Goal: Information Seeking & Learning: Learn about a topic

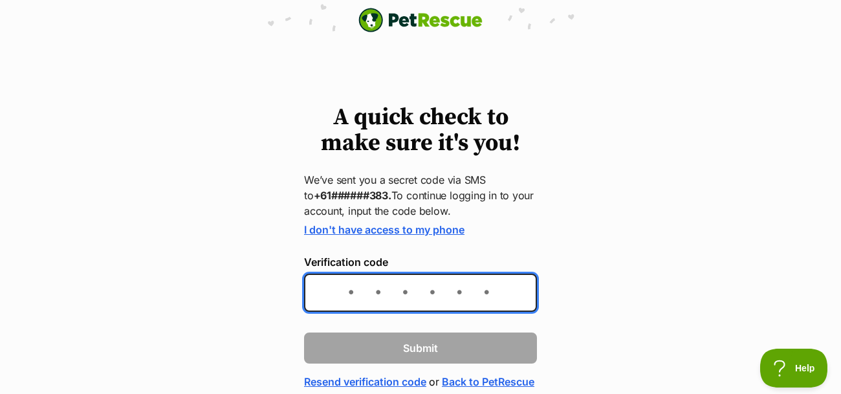
click at [336, 310] on input "Verification code" at bounding box center [420, 293] width 233 height 38
type input "778640"
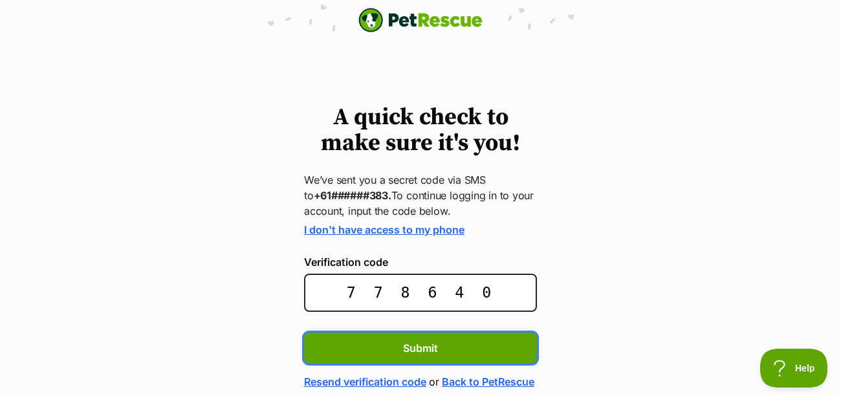
click at [304, 333] on button "Submit" at bounding box center [420, 348] width 233 height 31
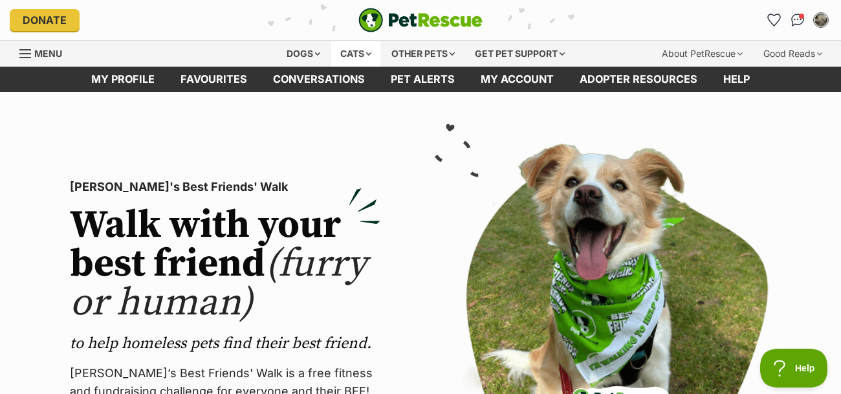
click at [369, 58] on div "Cats" at bounding box center [355, 54] width 49 height 26
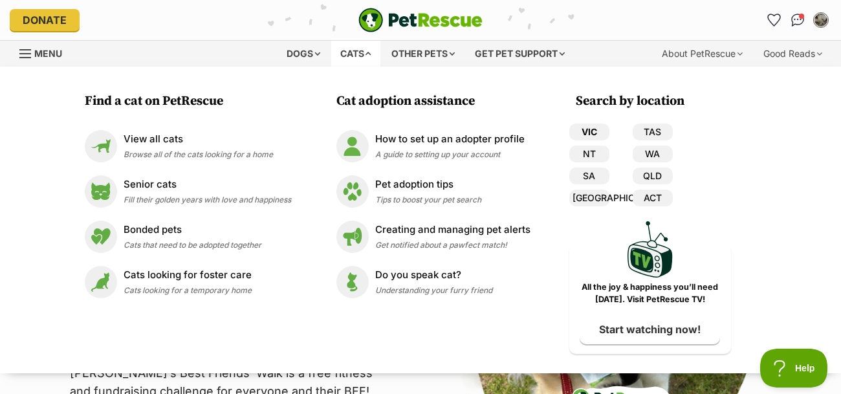
drag, startPoint x: 593, startPoint y: 137, endPoint x: 591, endPoint y: 124, distance: 13.1
click at [593, 137] on link "VIC" at bounding box center [589, 132] width 40 height 17
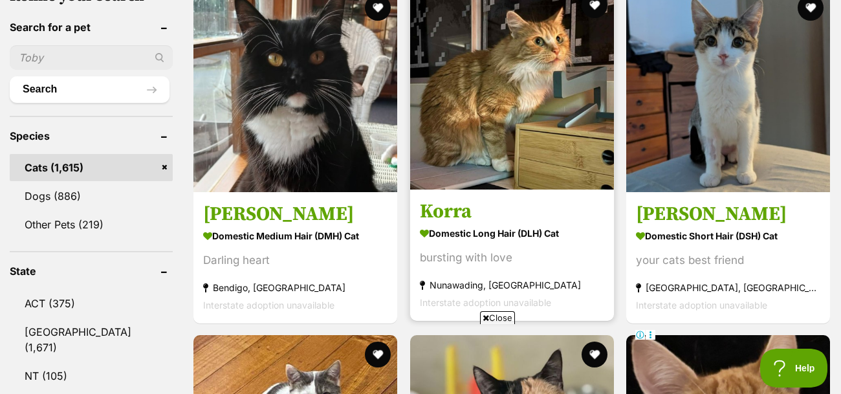
click at [446, 219] on h3 "Korra" at bounding box center [512, 211] width 184 height 25
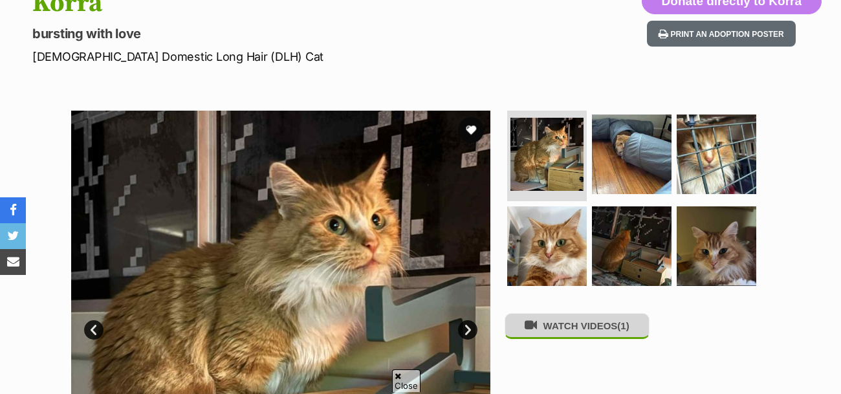
click at [593, 333] on button "WATCH VIDEOS (1)" at bounding box center [577, 325] width 145 height 25
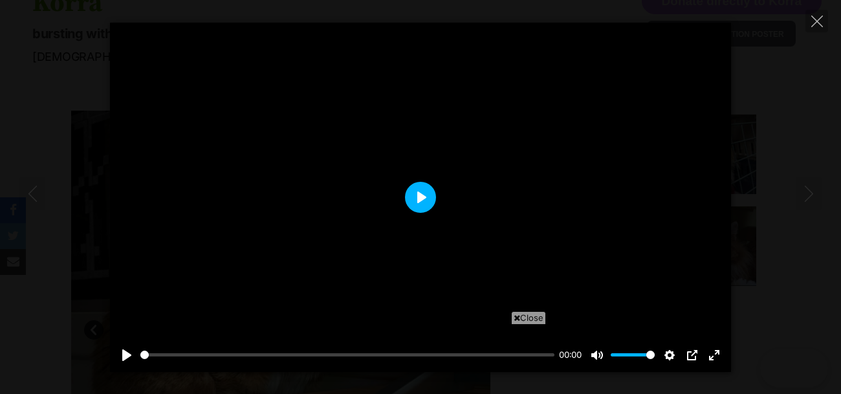
click at [426, 201] on button "Play" at bounding box center [420, 197] width 31 height 31
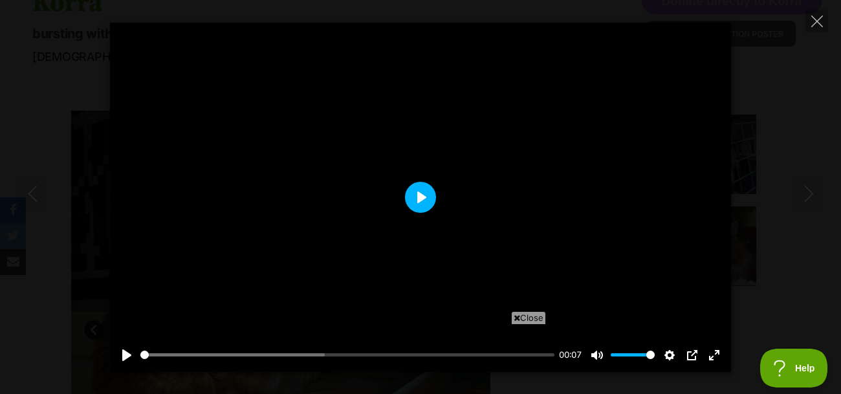
drag, startPoint x: 418, startPoint y: 197, endPoint x: 434, endPoint y: 170, distance: 31.6
click at [418, 196] on button "Play" at bounding box center [420, 197] width 31 height 31
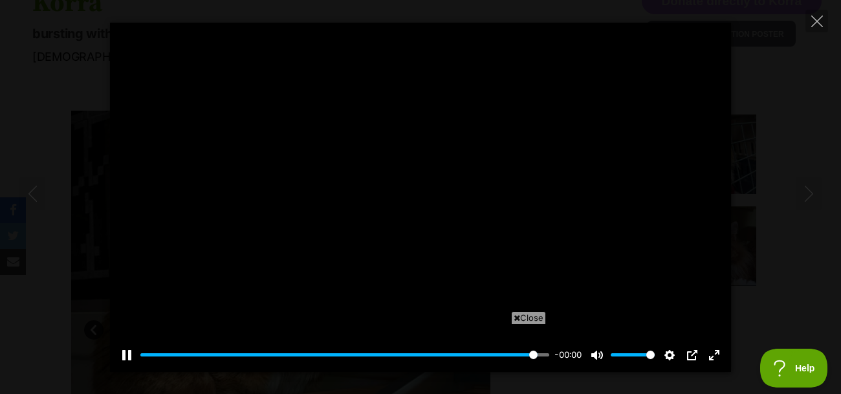
type input "100"
click at [826, 19] on button "Close" at bounding box center [817, 21] width 23 height 23
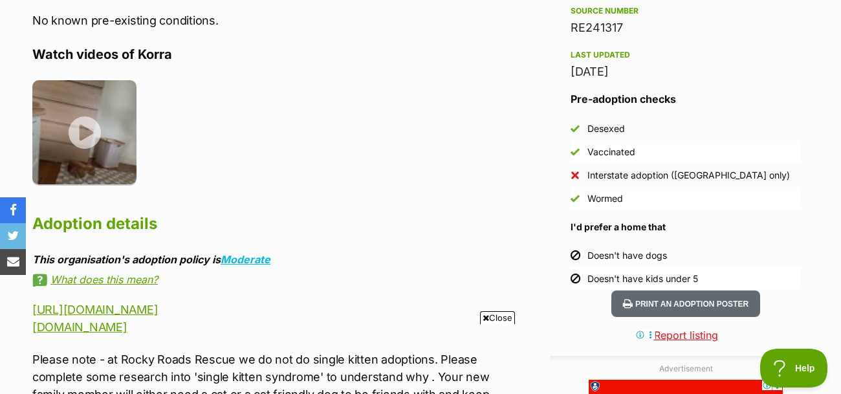
scroll to position [1138, 0]
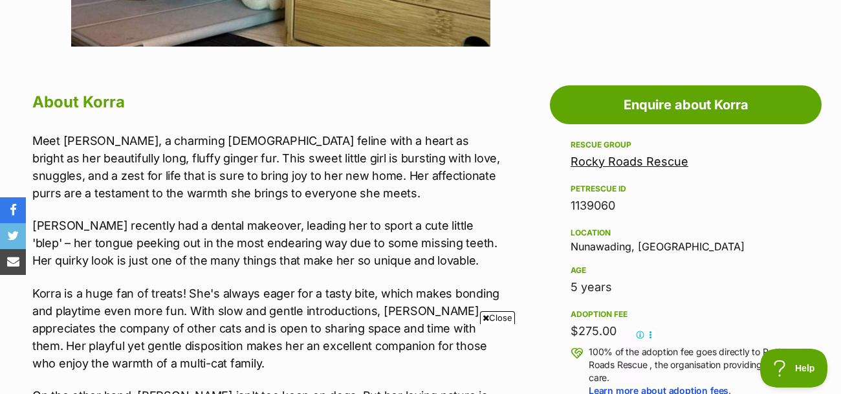
drag, startPoint x: 447, startPoint y: 176, endPoint x: 416, endPoint y: 226, distance: 59.3
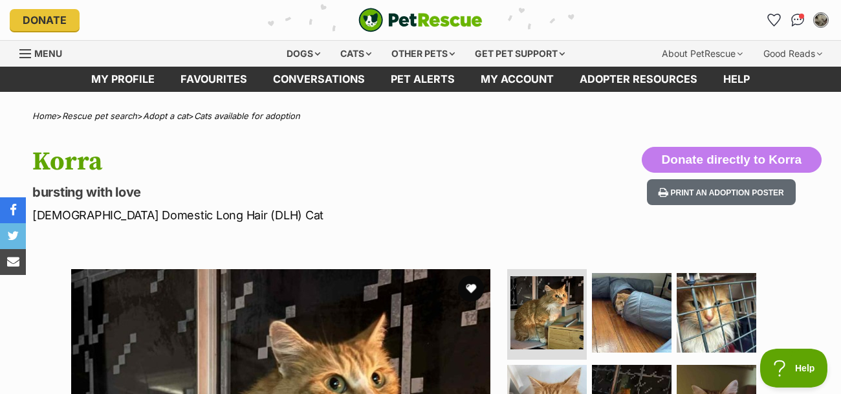
scroll to position [0, 0]
click at [424, 85] on link "Pet alerts" at bounding box center [423, 79] width 90 height 25
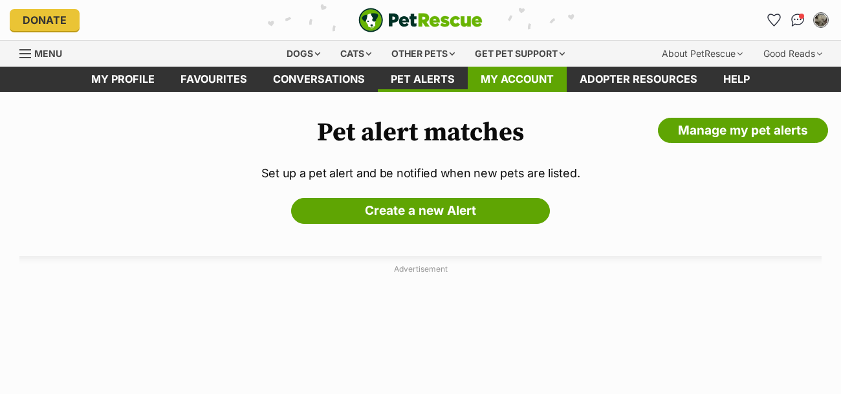
click at [538, 73] on link "My account" at bounding box center [517, 79] width 99 height 25
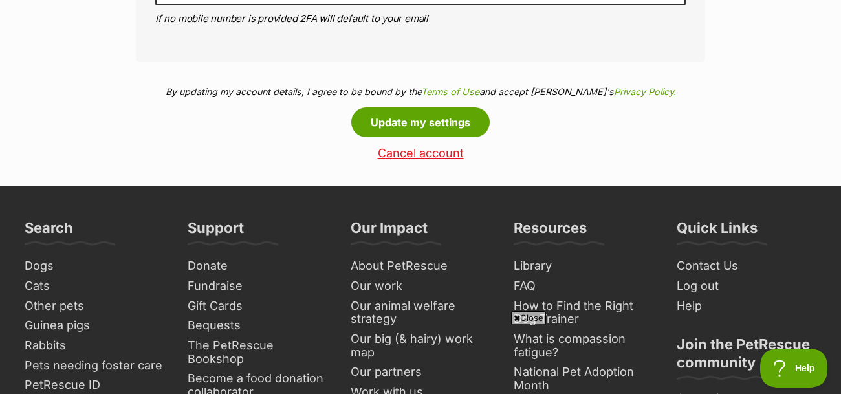
scroll to position [839, 0]
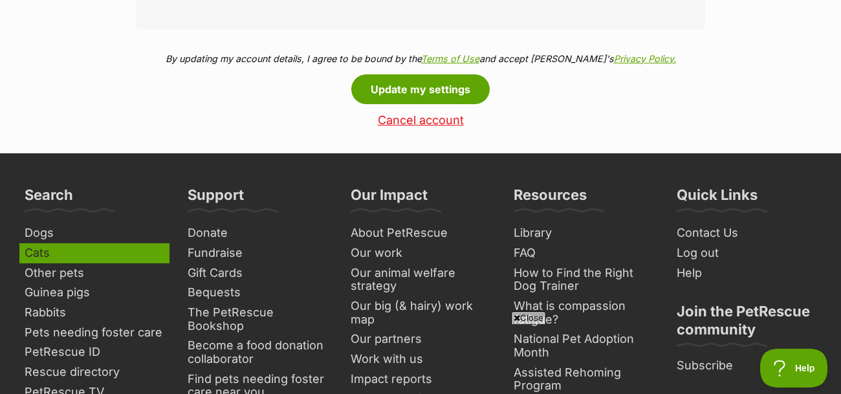
click at [51, 257] on link "Cats" at bounding box center [94, 253] width 150 height 20
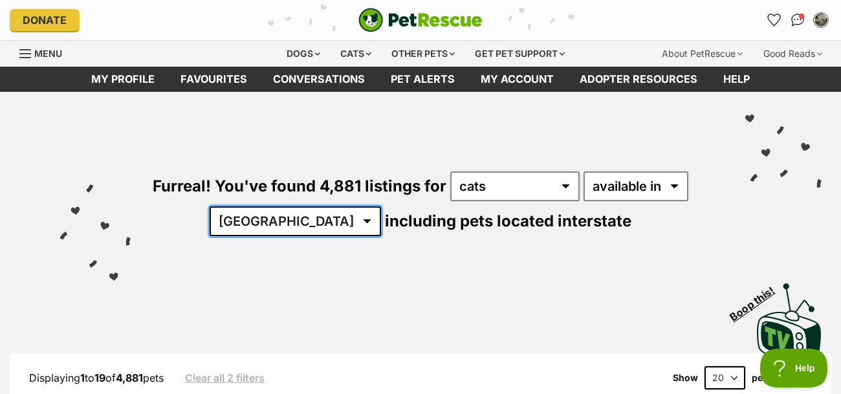
click at [307, 231] on select "Australia ACT NSW NT QLD SA TAS VIC WA" at bounding box center [295, 221] width 171 height 30
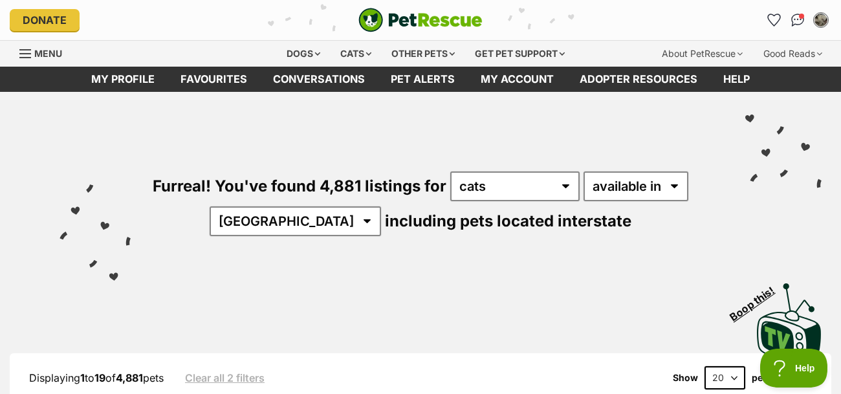
click at [312, 237] on div "Furreal! You've found 4,881 listings for any type of pet cats dogs other pets a…" at bounding box center [420, 182] width 802 height 180
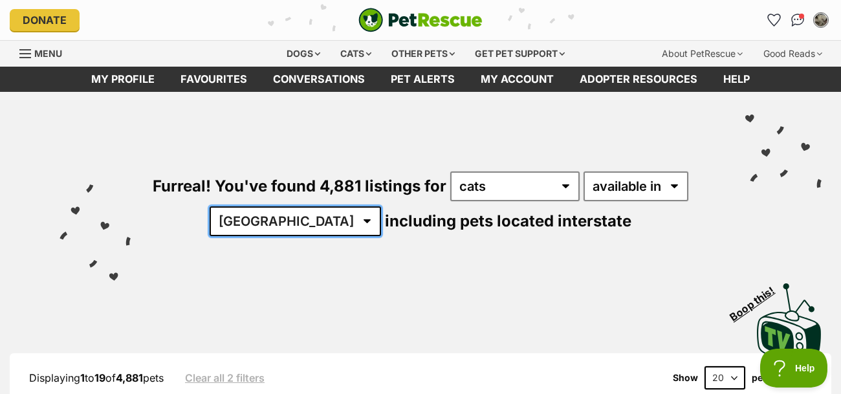
click at [334, 219] on select "Australia ACT NSW NT QLD SA TAS VIC WA" at bounding box center [295, 221] width 171 height 30
select select "VIC"
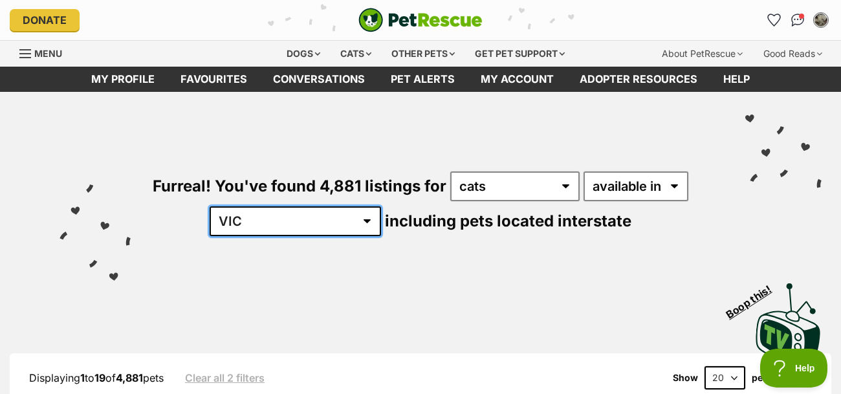
click at [250, 206] on select "Australia ACT NSW NT QLD SA TAS VIC WA" at bounding box center [295, 221] width 171 height 30
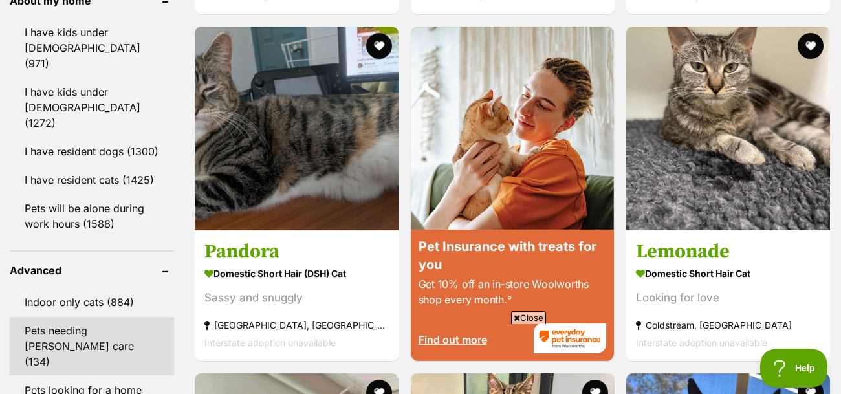
click at [90, 317] on link "Pets needing [PERSON_NAME] care (134)" at bounding box center [92, 346] width 164 height 58
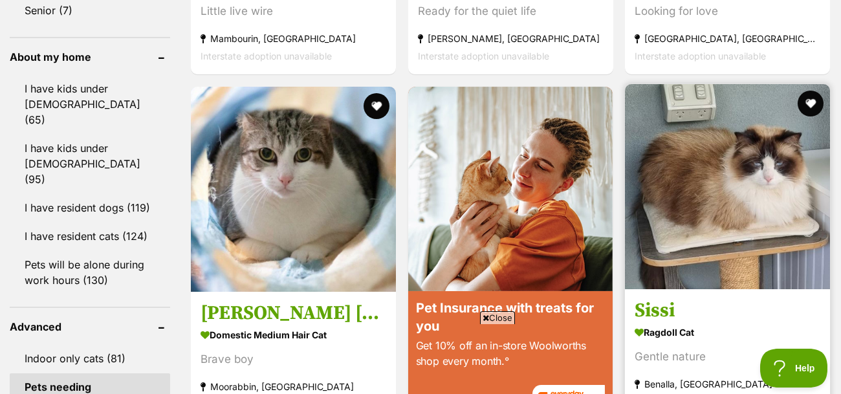
click at [729, 182] on img at bounding box center [727, 186] width 205 height 205
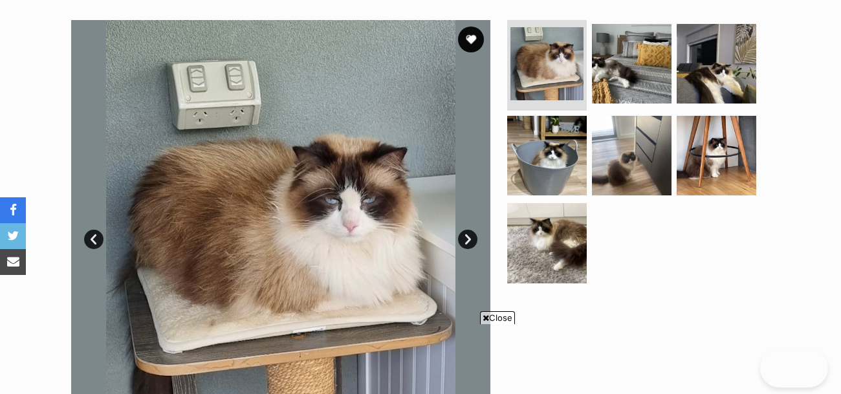
click at [588, 144] on ul at bounding box center [637, 155] width 265 height 271
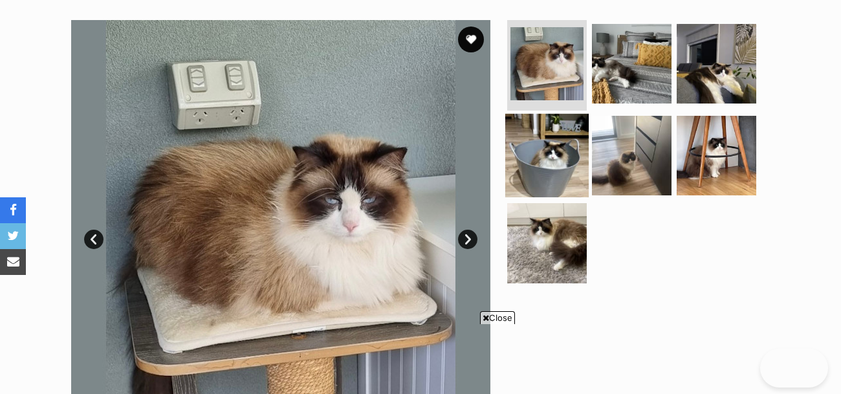
click at [571, 161] on img at bounding box center [546, 154] width 83 height 83
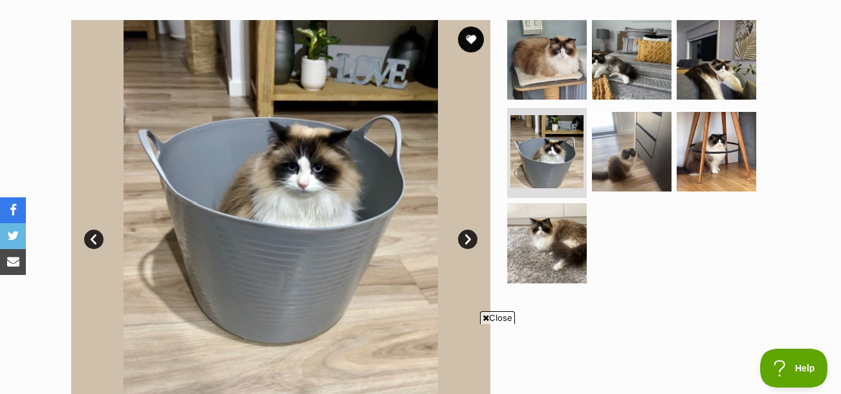
click at [482, 237] on img at bounding box center [280, 229] width 419 height 419
click at [466, 238] on link "Next" at bounding box center [467, 239] width 19 height 19
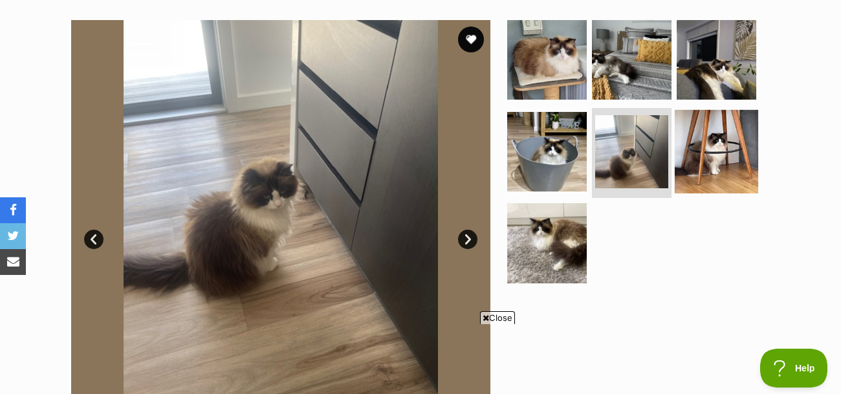
click at [726, 155] on img at bounding box center [716, 150] width 83 height 83
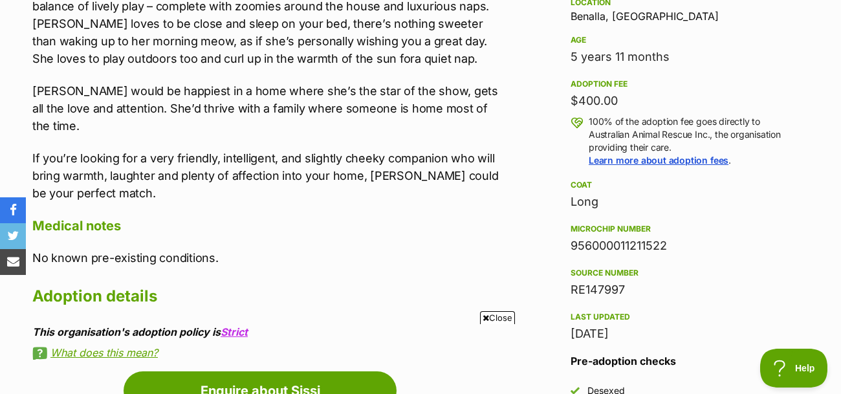
scroll to position [809, 0]
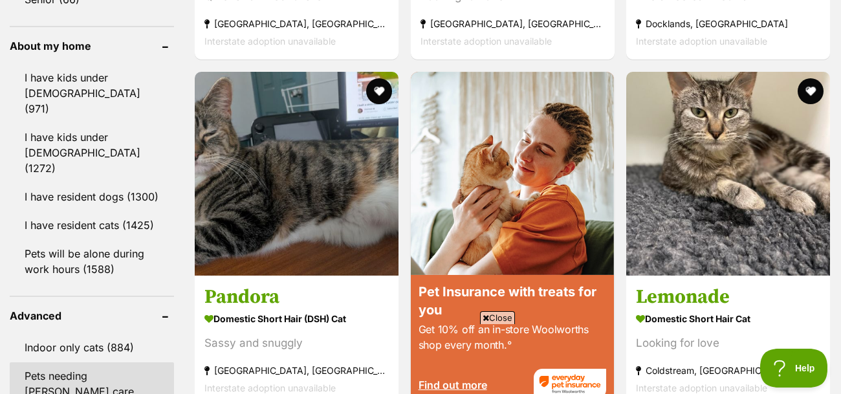
scroll to position [1645, 0]
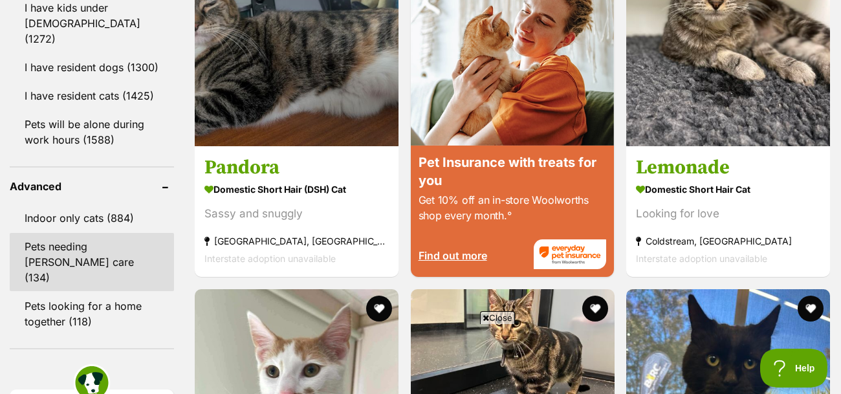
click at [96, 233] on link "Pets needing [PERSON_NAME] care (134)" at bounding box center [92, 262] width 164 height 58
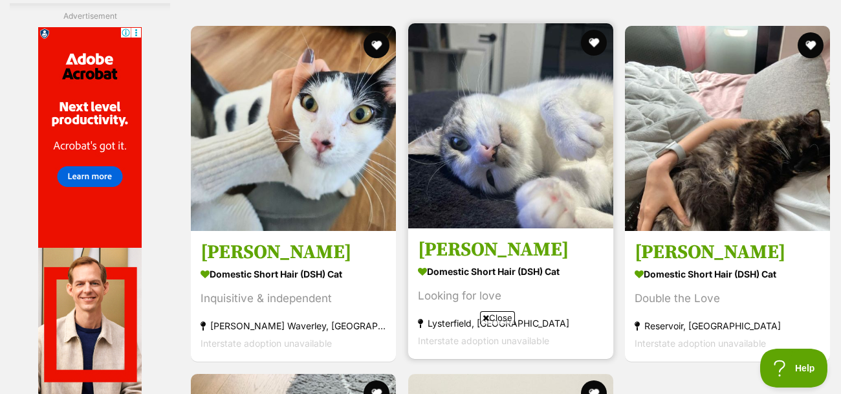
click at [480, 262] on strong "Domestic Short Hair (DSH) Cat" at bounding box center [511, 271] width 186 height 19
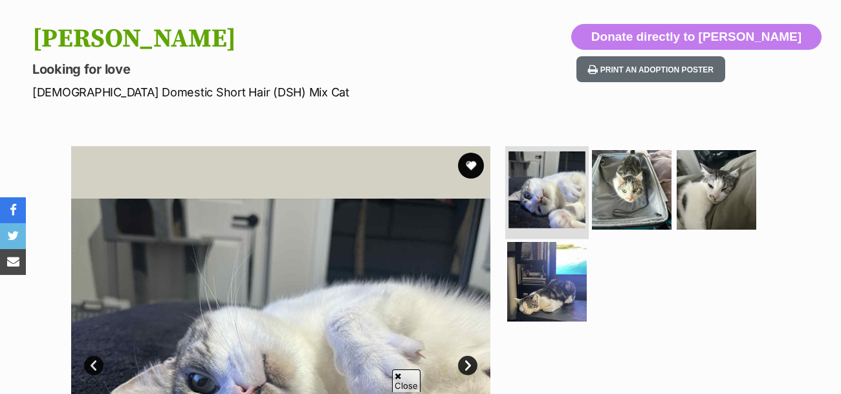
click at [552, 179] on img at bounding box center [547, 189] width 77 height 77
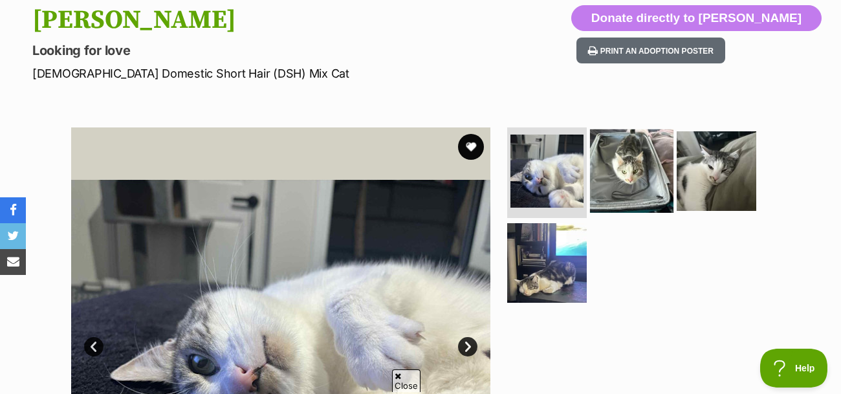
click at [644, 179] on img at bounding box center [631, 170] width 83 height 83
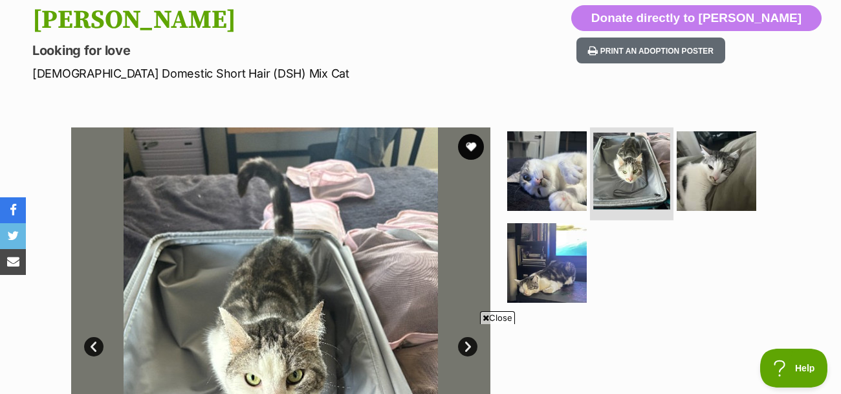
scroll to position [0, 0]
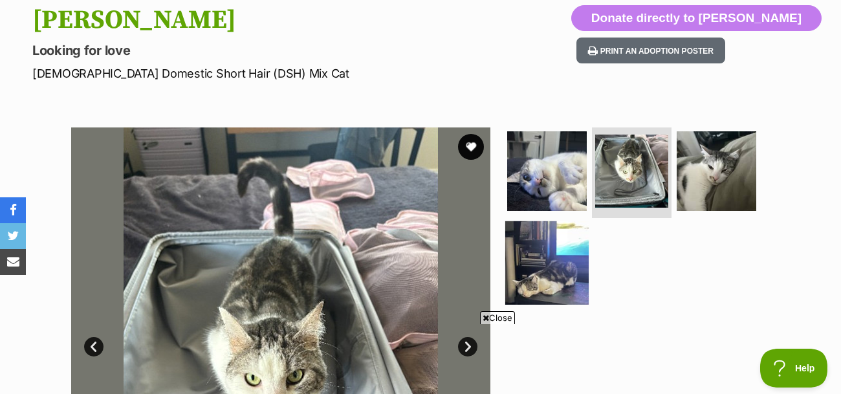
click at [560, 221] on img at bounding box center [546, 262] width 83 height 83
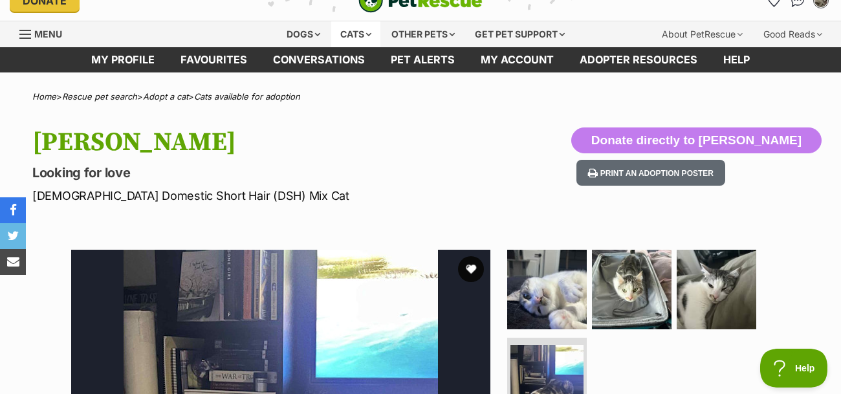
click at [360, 38] on div "Cats" at bounding box center [355, 34] width 49 height 26
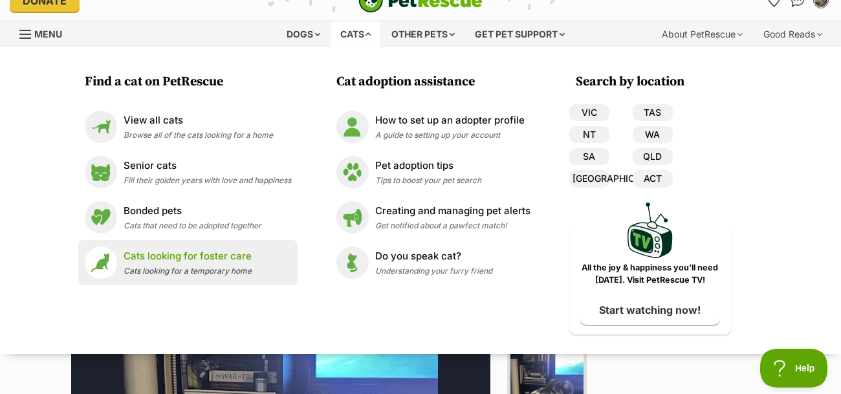
click at [205, 253] on p "Cats looking for foster care" at bounding box center [188, 256] width 128 height 15
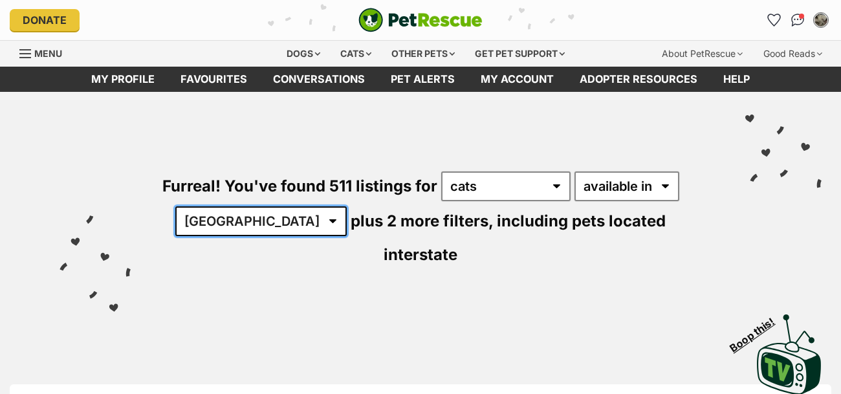
click at [241, 213] on select "[GEOGRAPHIC_DATA] [GEOGRAPHIC_DATA] [GEOGRAPHIC_DATA] [GEOGRAPHIC_DATA] [GEOGRA…" at bounding box center [260, 221] width 171 height 30
select select "VIC"
click at [177, 206] on select "[GEOGRAPHIC_DATA] [GEOGRAPHIC_DATA] [GEOGRAPHIC_DATA] [GEOGRAPHIC_DATA] [GEOGRA…" at bounding box center [260, 221] width 171 height 30
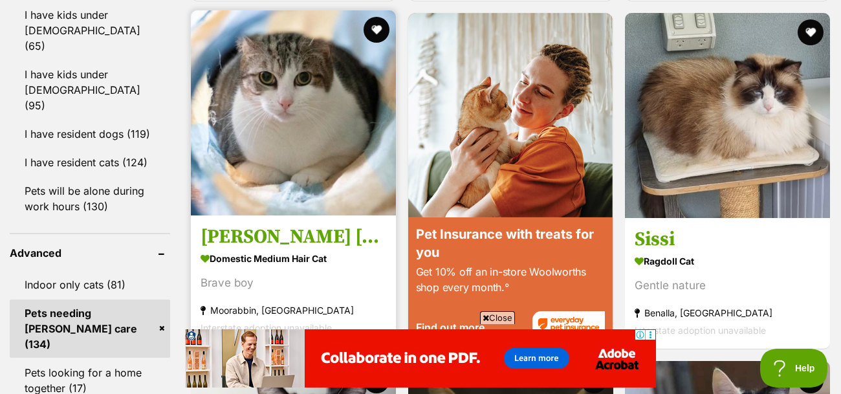
click at [290, 225] on h3 "[PERSON_NAME] [PERSON_NAME]" at bounding box center [294, 237] width 186 height 25
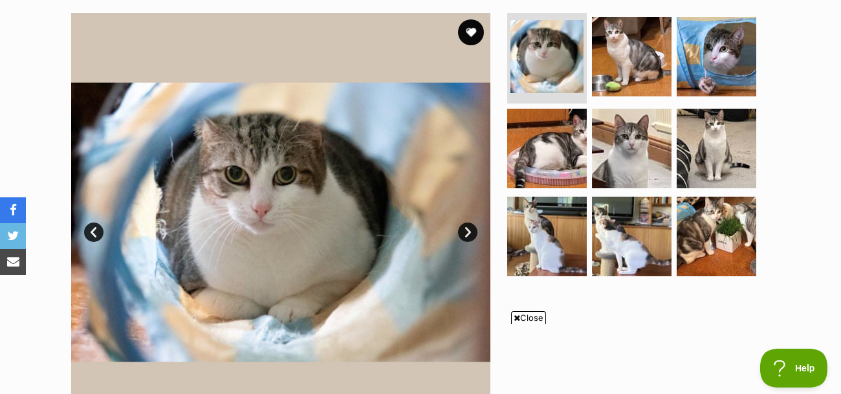
click at [476, 224] on link "Next" at bounding box center [467, 232] width 19 height 19
